Goal: Task Accomplishment & Management: Use online tool/utility

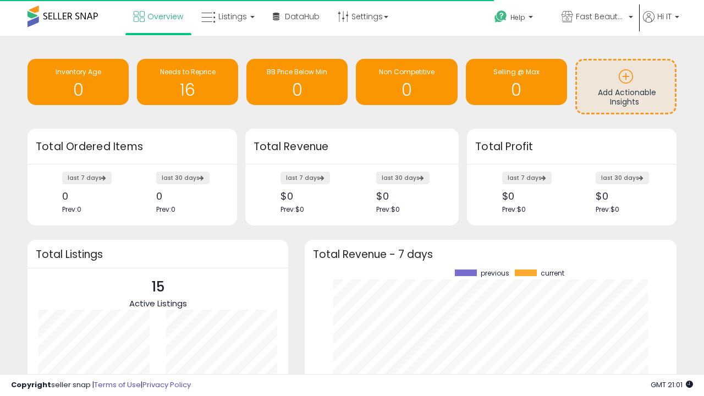
scroll to position [153, 350]
click at [597, 18] on span "Fast Beauty ([GEOGRAPHIC_DATA])" at bounding box center [601, 16] width 50 height 11
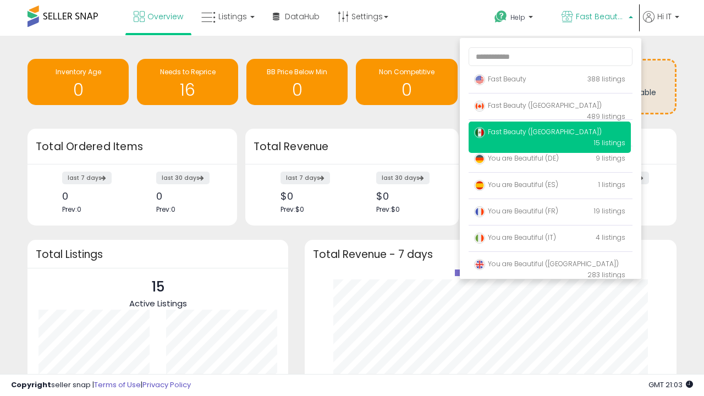
click at [550, 81] on p "Fast Beauty 388 listings" at bounding box center [550, 80] width 162 height 22
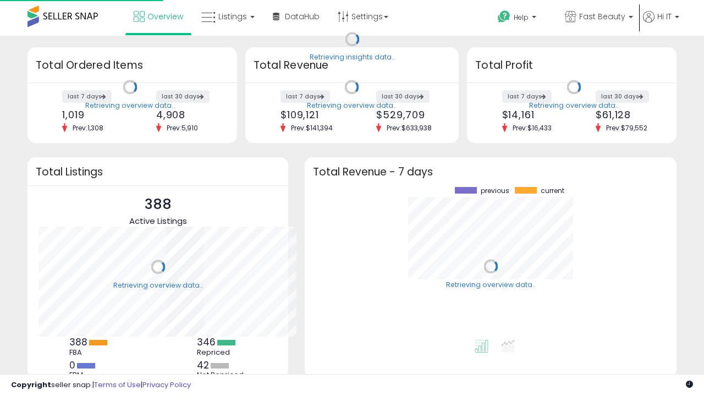
scroll to position [153, 350]
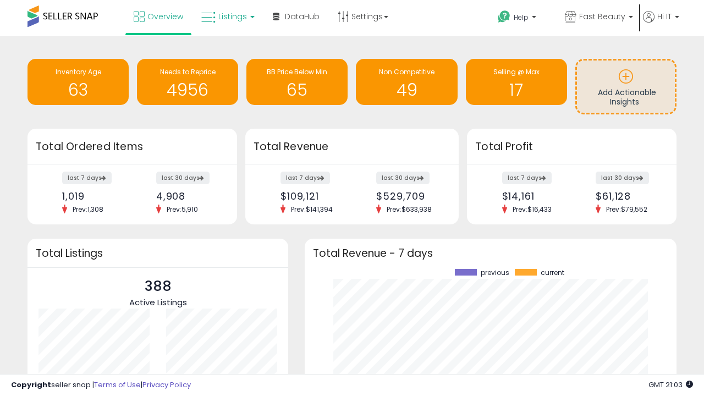
click at [227, 17] on span "Listings" at bounding box center [232, 16] width 29 height 11
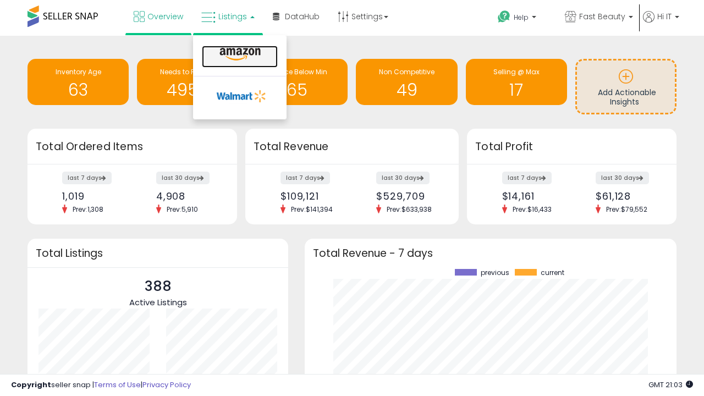
click at [239, 54] on icon at bounding box center [240, 54] width 48 height 14
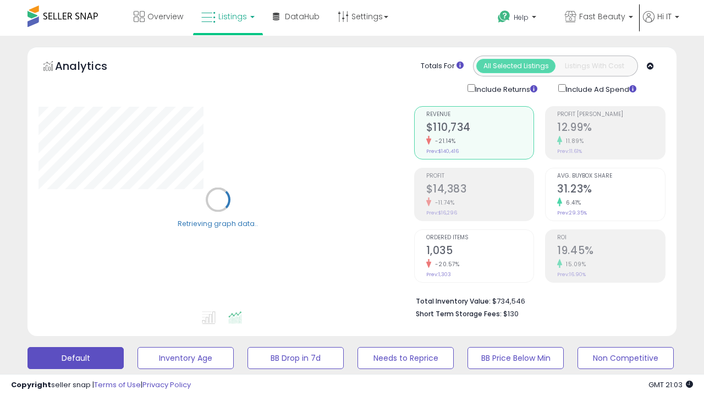
scroll to position [214, 0]
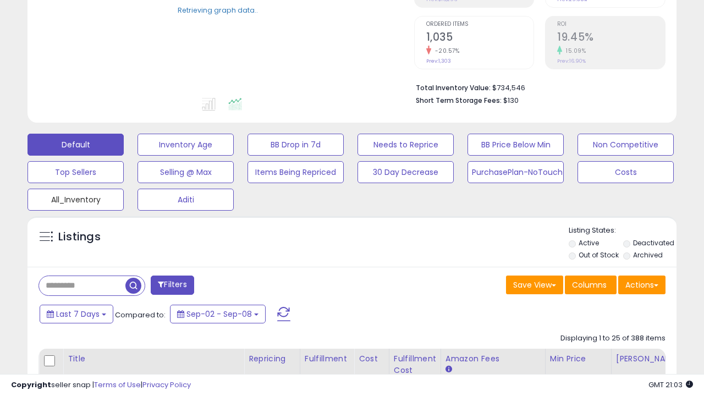
click at [75, 198] on button "All_Inventory" at bounding box center [76, 200] width 96 height 22
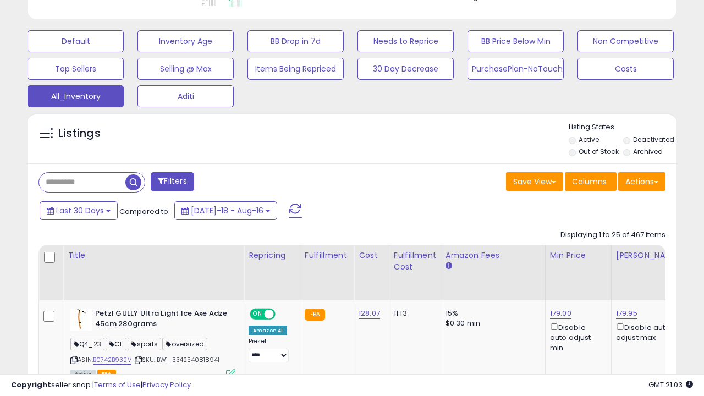
scroll to position [0, 8]
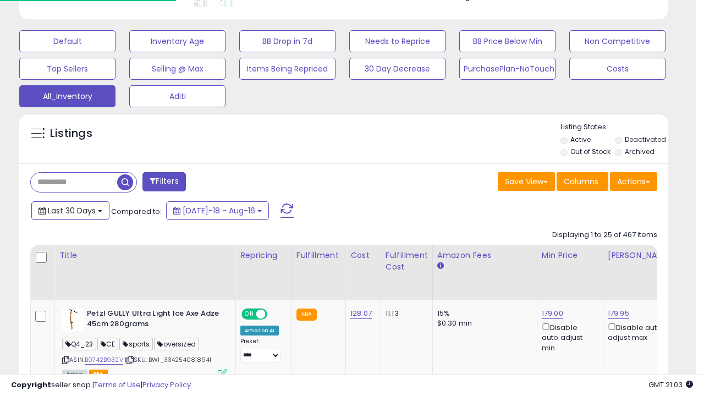
click at [70, 210] on span "Last 30 Days" at bounding box center [72, 210] width 48 height 11
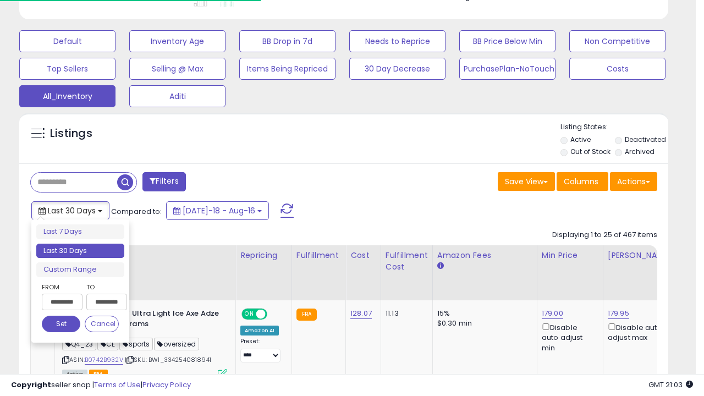
scroll to position [226, 375]
click at [80, 251] on li "Last 30 Days" at bounding box center [80, 251] width 88 height 15
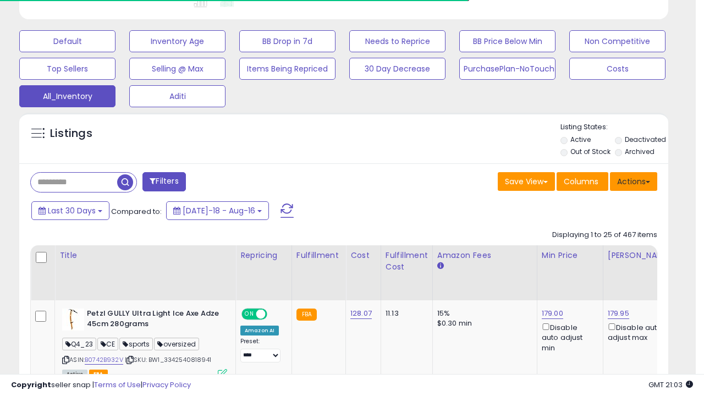
click at [634, 180] on button "Actions" at bounding box center [633, 181] width 47 height 19
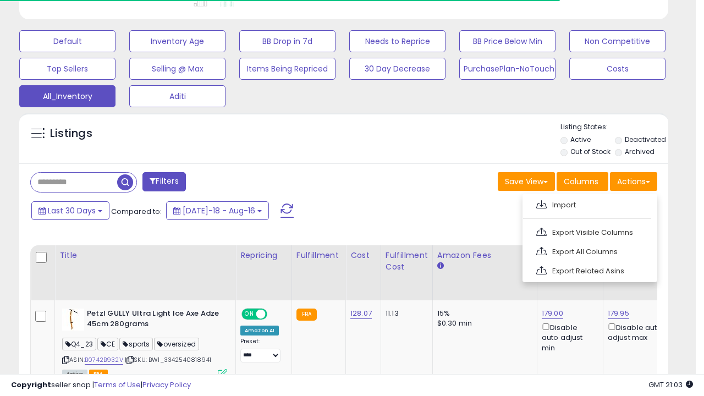
click at [589, 250] on link "Export All Columns" at bounding box center [589, 251] width 121 height 17
